Goal: Task Accomplishment & Management: Complete application form

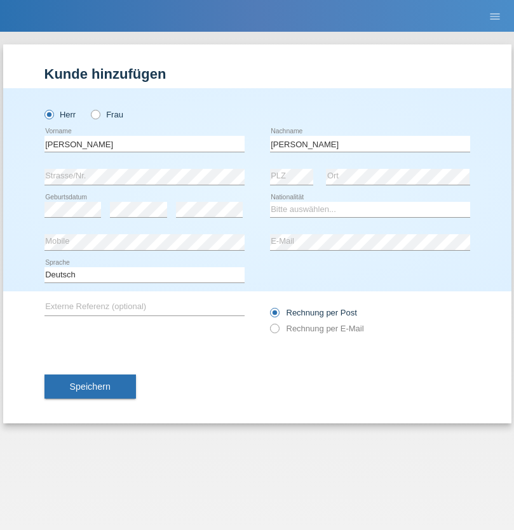
type input "[PERSON_NAME]"
select select "ES"
select select "C"
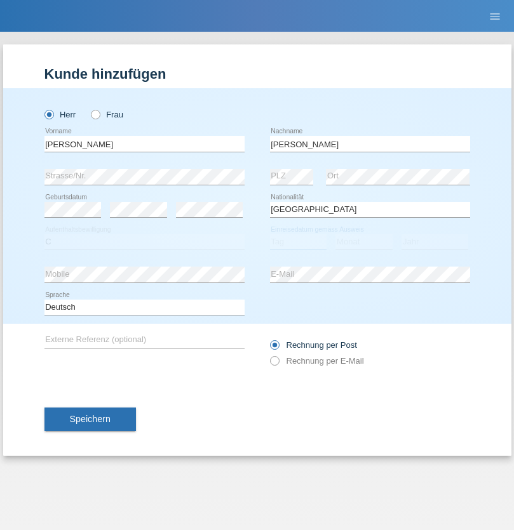
select select "25"
select select "03"
select select "2021"
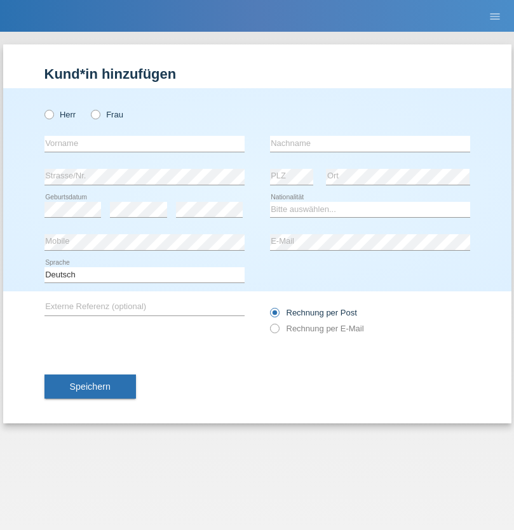
radio input "true"
click at [144, 144] on input "text" at bounding box center [144, 144] width 200 height 16
type input "firat"
click at [370, 144] on input "text" at bounding box center [370, 144] width 200 height 16
type input "kara"
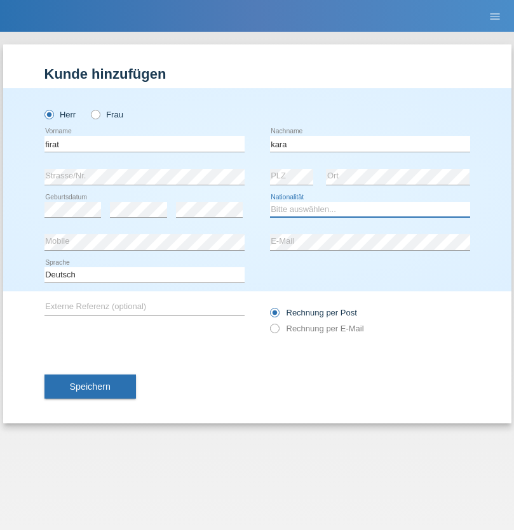
select select "CH"
